Goal: Task Accomplishment & Management: Manage account settings

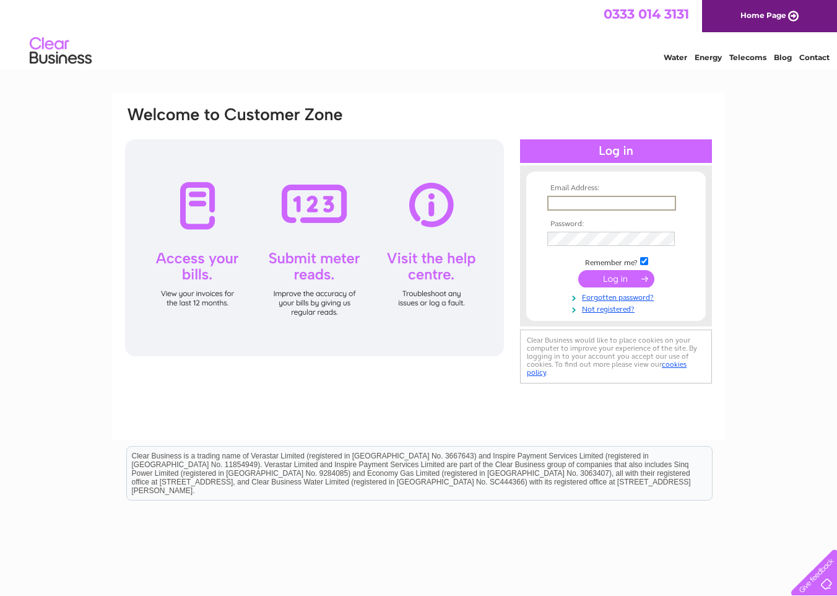
type input "[EMAIL_ADDRESS][DOMAIN_NAME]"
click at [612, 279] on input "submit" at bounding box center [616, 278] width 76 height 17
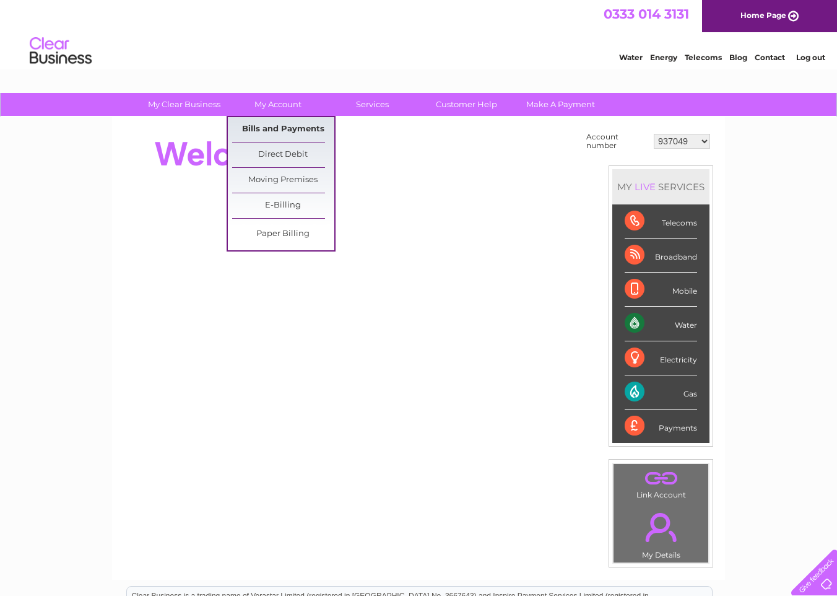
click at [280, 126] on link "Bills and Payments" at bounding box center [283, 129] width 102 height 25
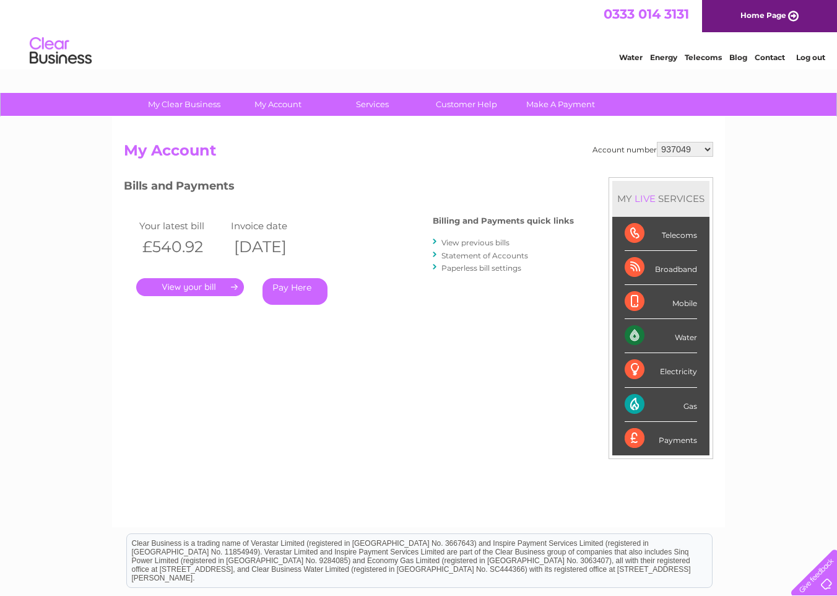
click at [217, 284] on link "." at bounding box center [190, 287] width 108 height 18
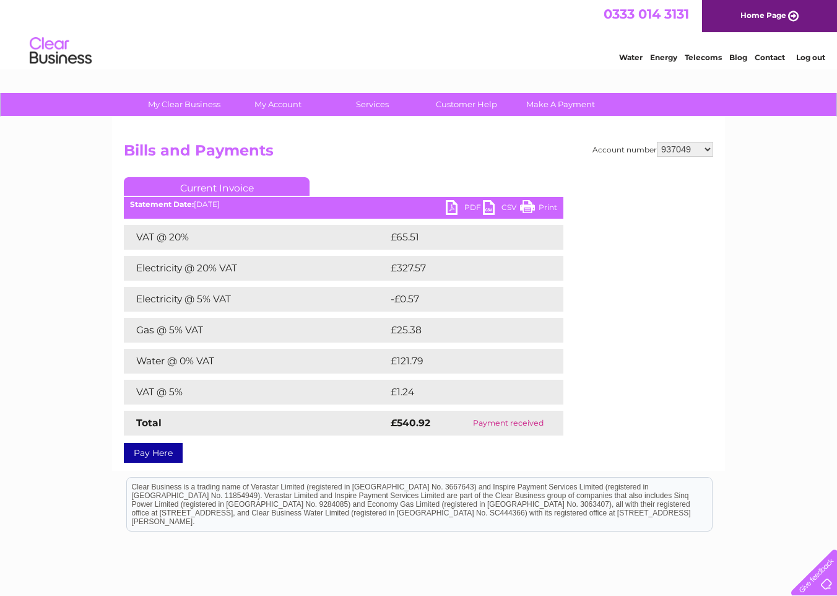
click at [810, 59] on link "Log out" at bounding box center [810, 57] width 29 height 9
